Goal: Task Accomplishment & Management: Use online tool/utility

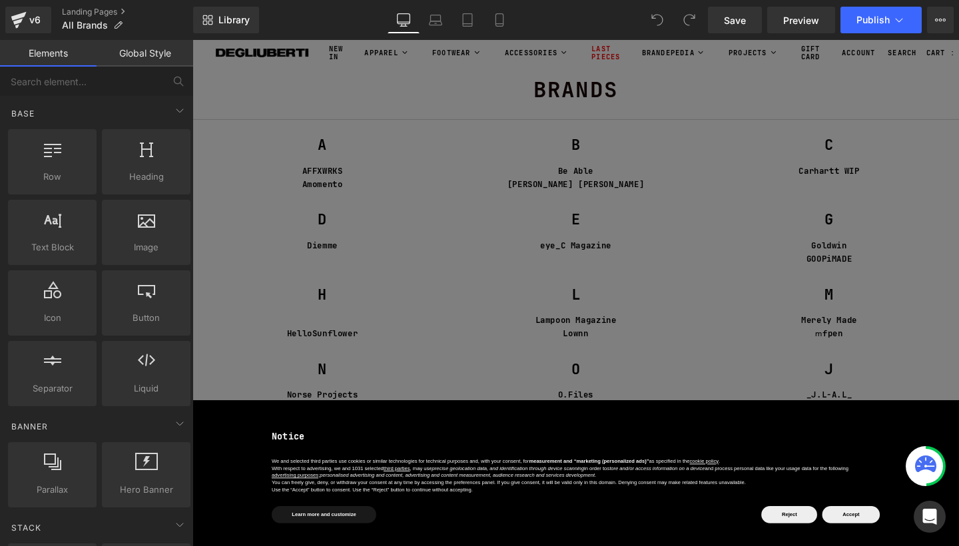
click at [515, 482] on div "Reject Accept" at bounding box center [853, 539] width 125 height 23
click at [515, 482] on button "Accept" at bounding box center [885, 539] width 61 height 18
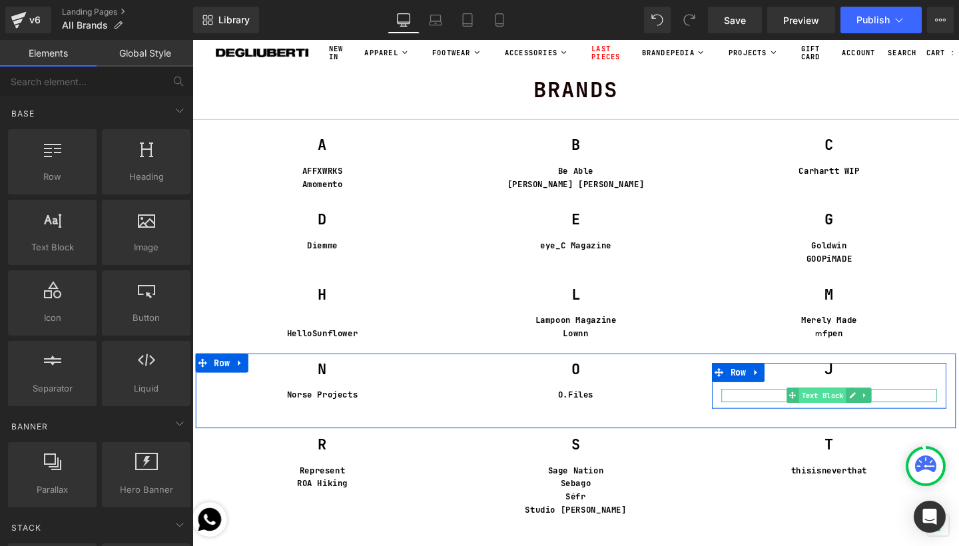
click at [515, 411] on span "Text Block" at bounding box center [854, 414] width 49 height 16
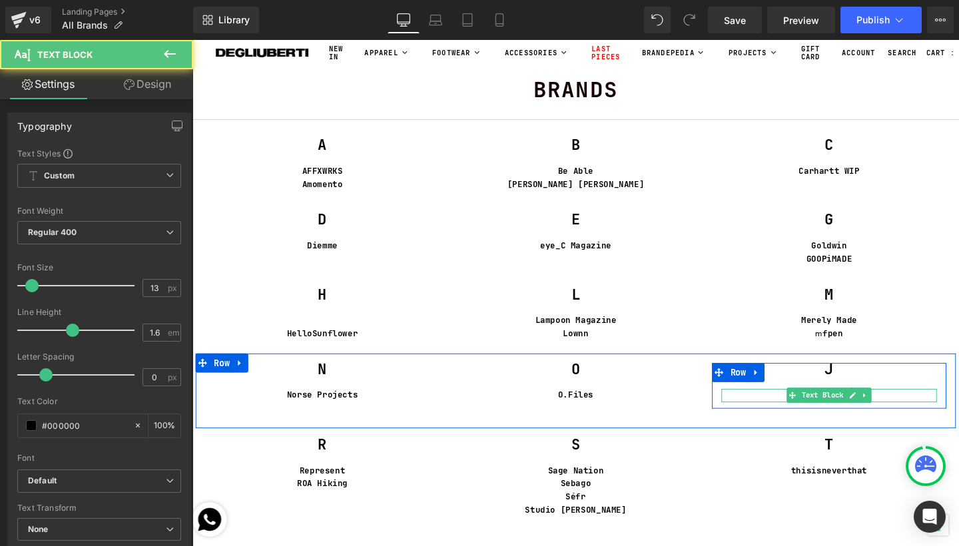
click at [515, 409] on p "_J.L-A.L_" at bounding box center [862, 414] width 227 height 14
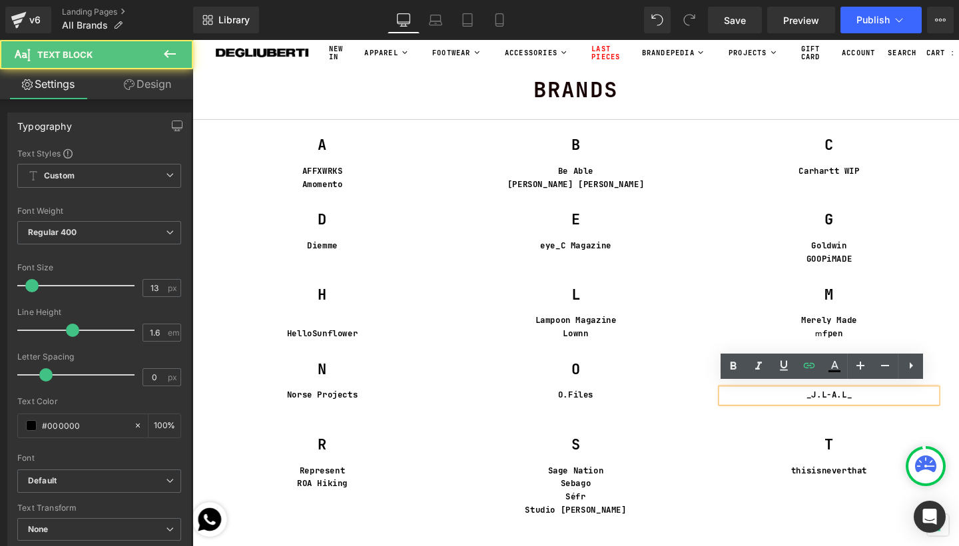
click at [515, 407] on p "_J.L-A.L_" at bounding box center [862, 414] width 227 height 14
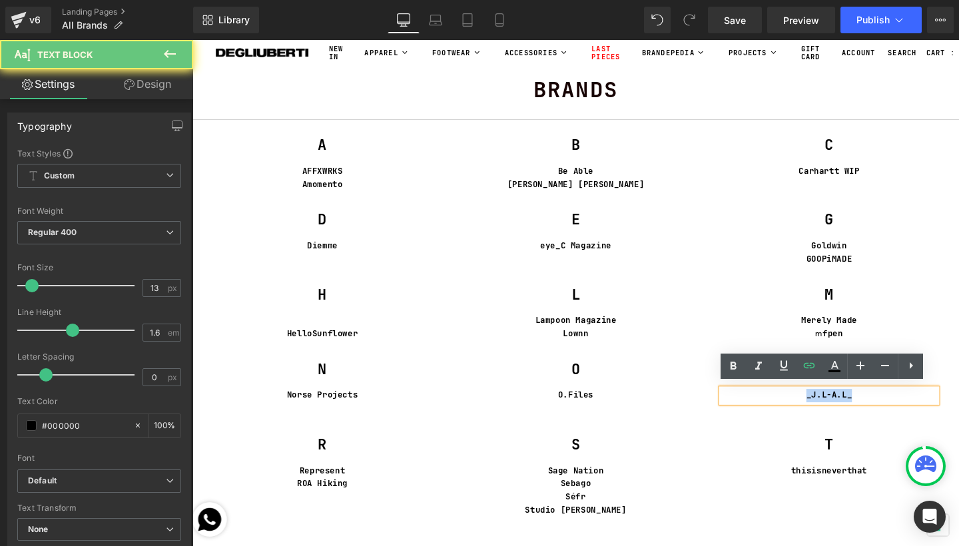
drag, startPoint x: 832, startPoint y: 405, endPoint x: 886, endPoint y: 410, distance: 54.2
click at [515, 410] on p "_J.L-A.L_" at bounding box center [862, 414] width 227 height 14
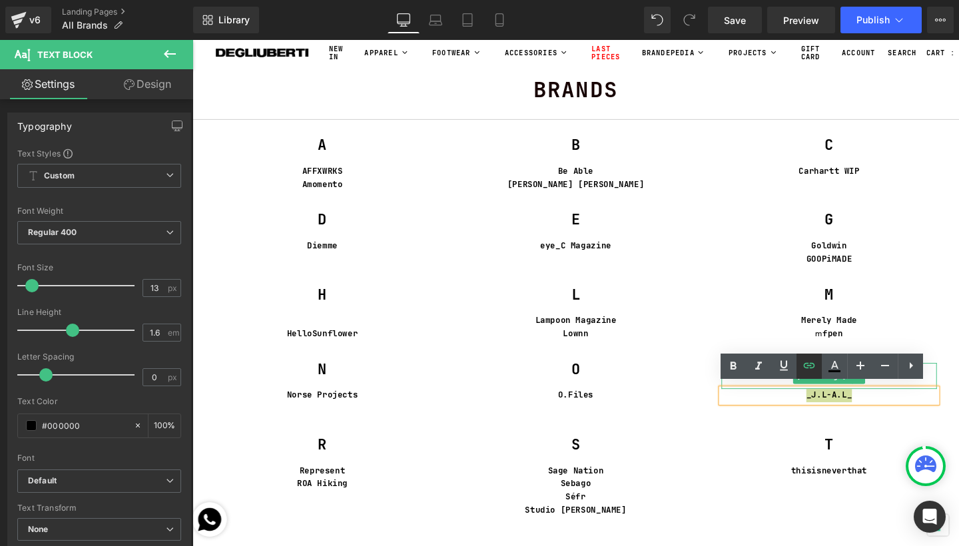
click at [515, 369] on icon at bounding box center [810, 366] width 16 height 16
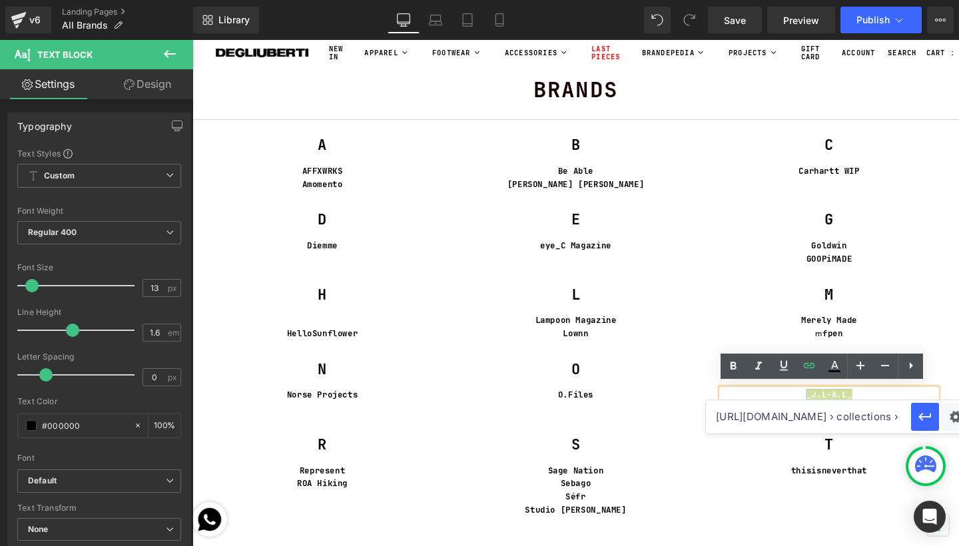
click at [515, 416] on input "[URL][DOMAIN_NAME] › collections › _j-l-a-l_" at bounding box center [808, 416] width 205 height 33
paste input "/collections/"
type input "[URL][DOMAIN_NAME]"
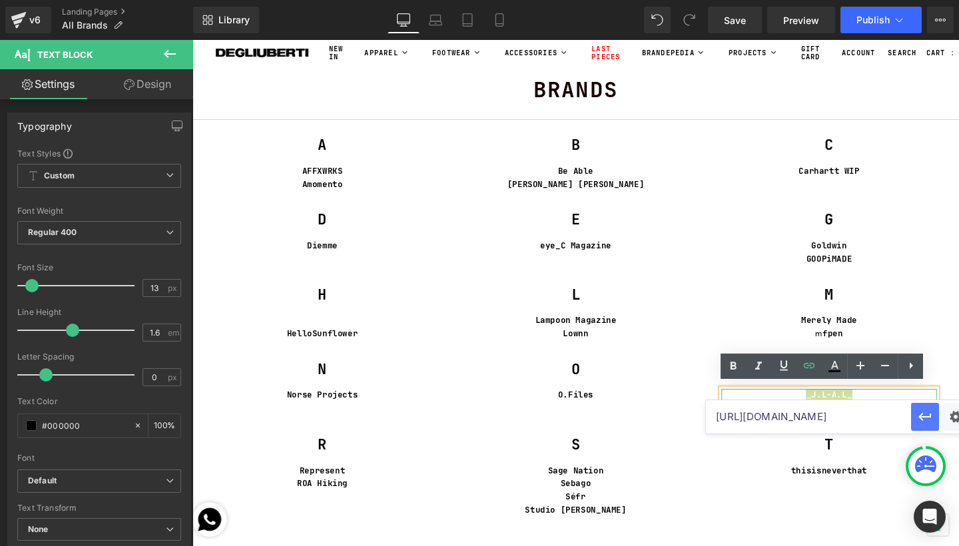
click at [515, 419] on icon "button" at bounding box center [925, 417] width 16 height 16
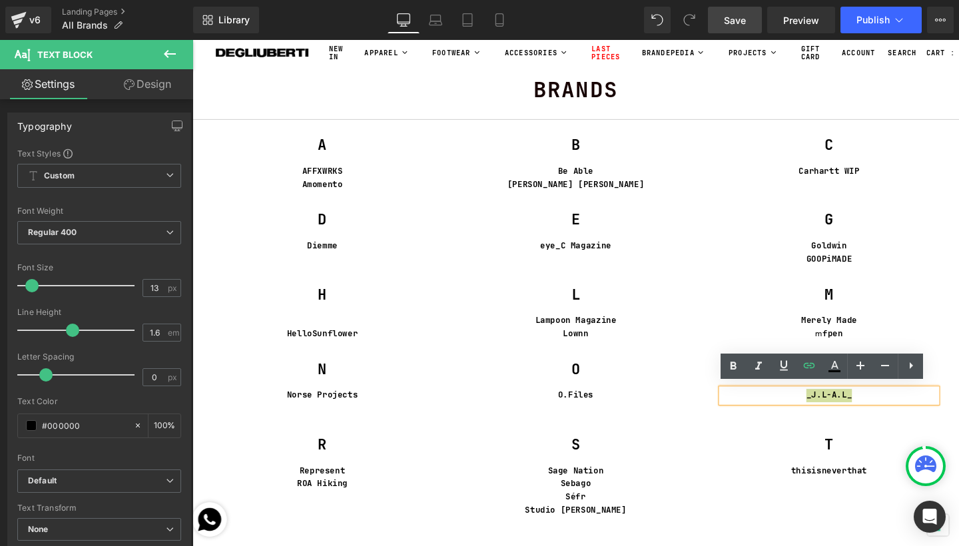
click at [515, 23] on link "Save" at bounding box center [735, 20] width 54 height 27
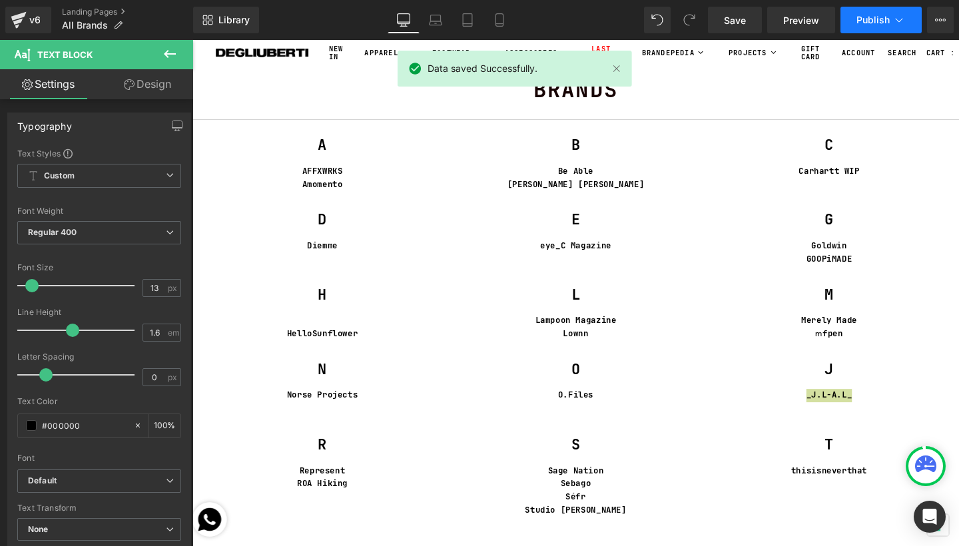
click at [515, 14] on icon at bounding box center [899, 19] width 13 height 13
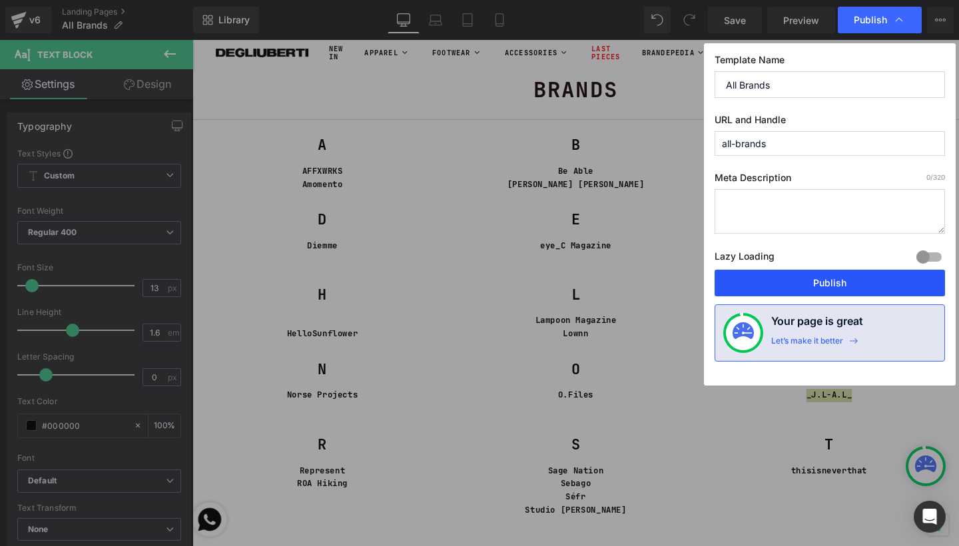
click at [515, 283] on button "Publish" at bounding box center [830, 283] width 231 height 27
